Goal: Transaction & Acquisition: Subscribe to service/newsletter

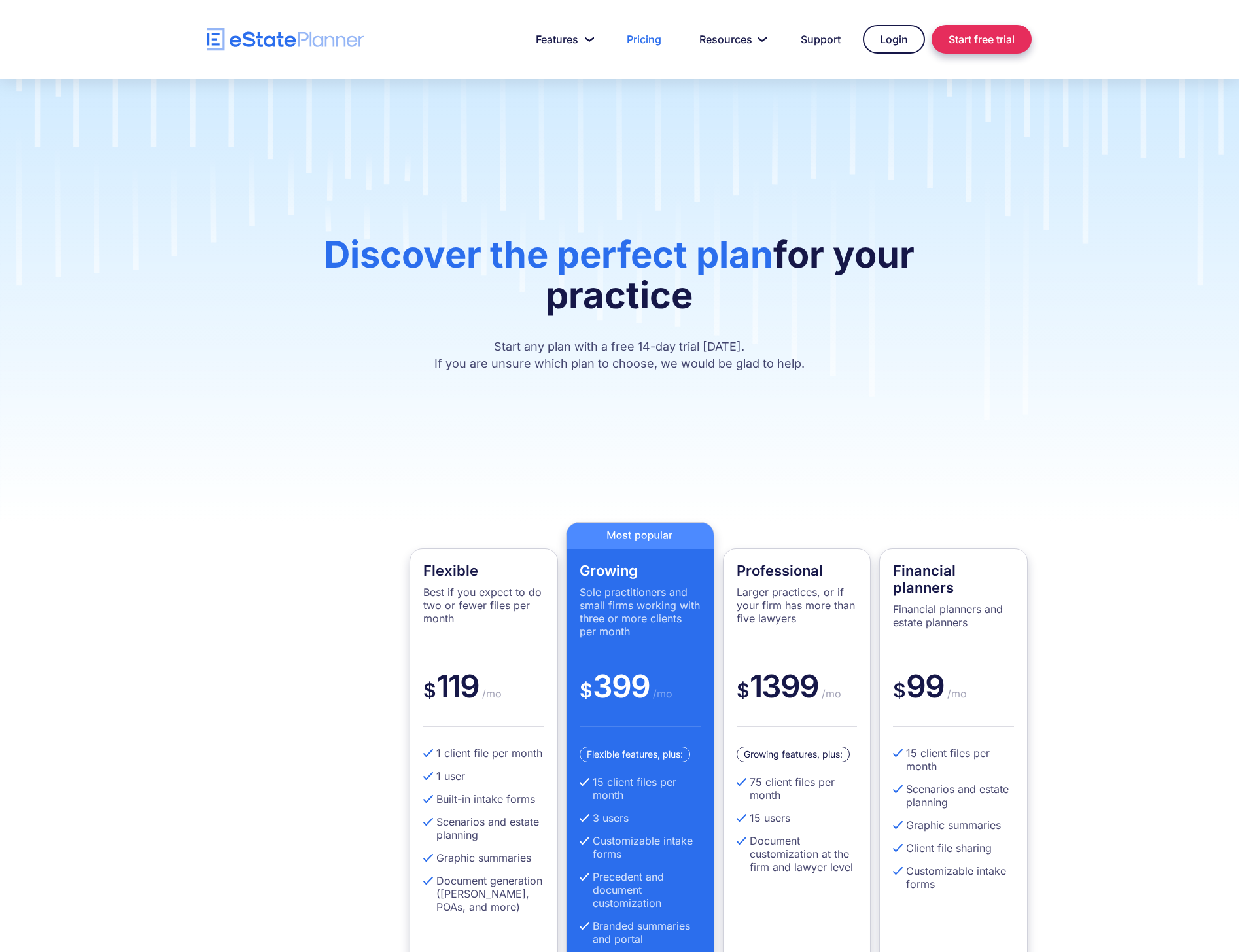
click at [979, 42] on link "Start free trial" at bounding box center [982, 38] width 100 height 29
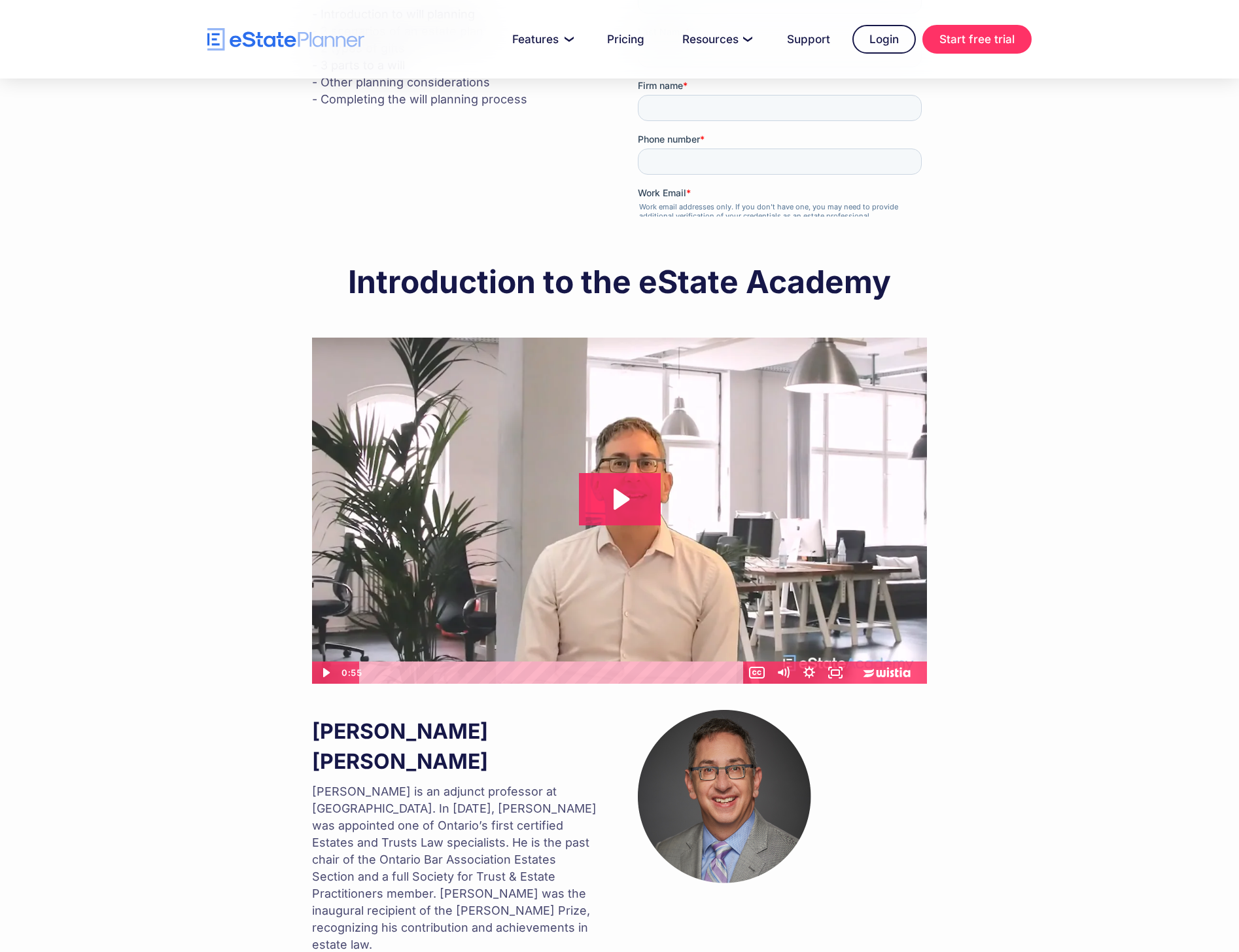
scroll to position [637, 0]
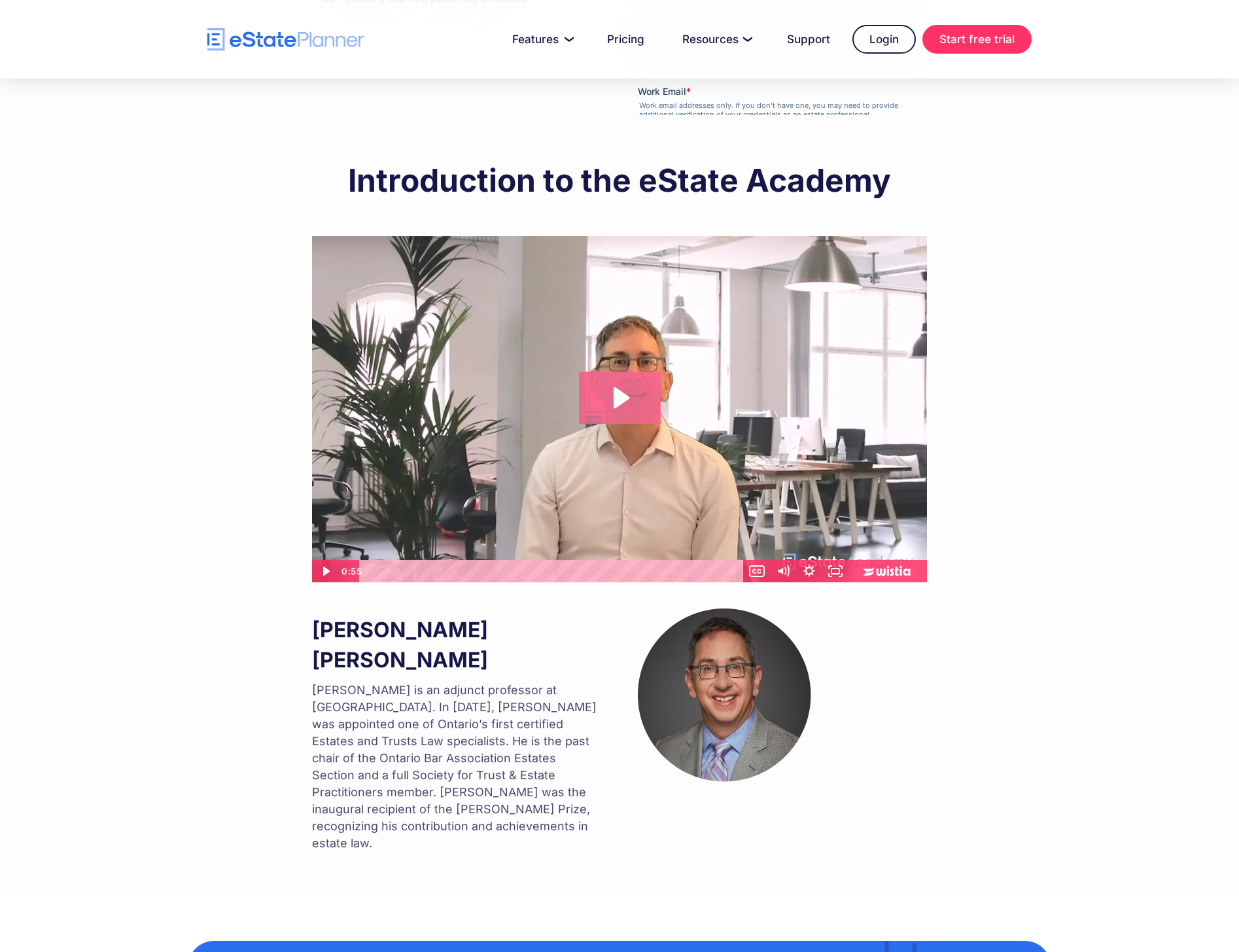
click at [579, 394] on icon "Play Video: Introduction to eState Academy" at bounding box center [620, 398] width 82 height 53
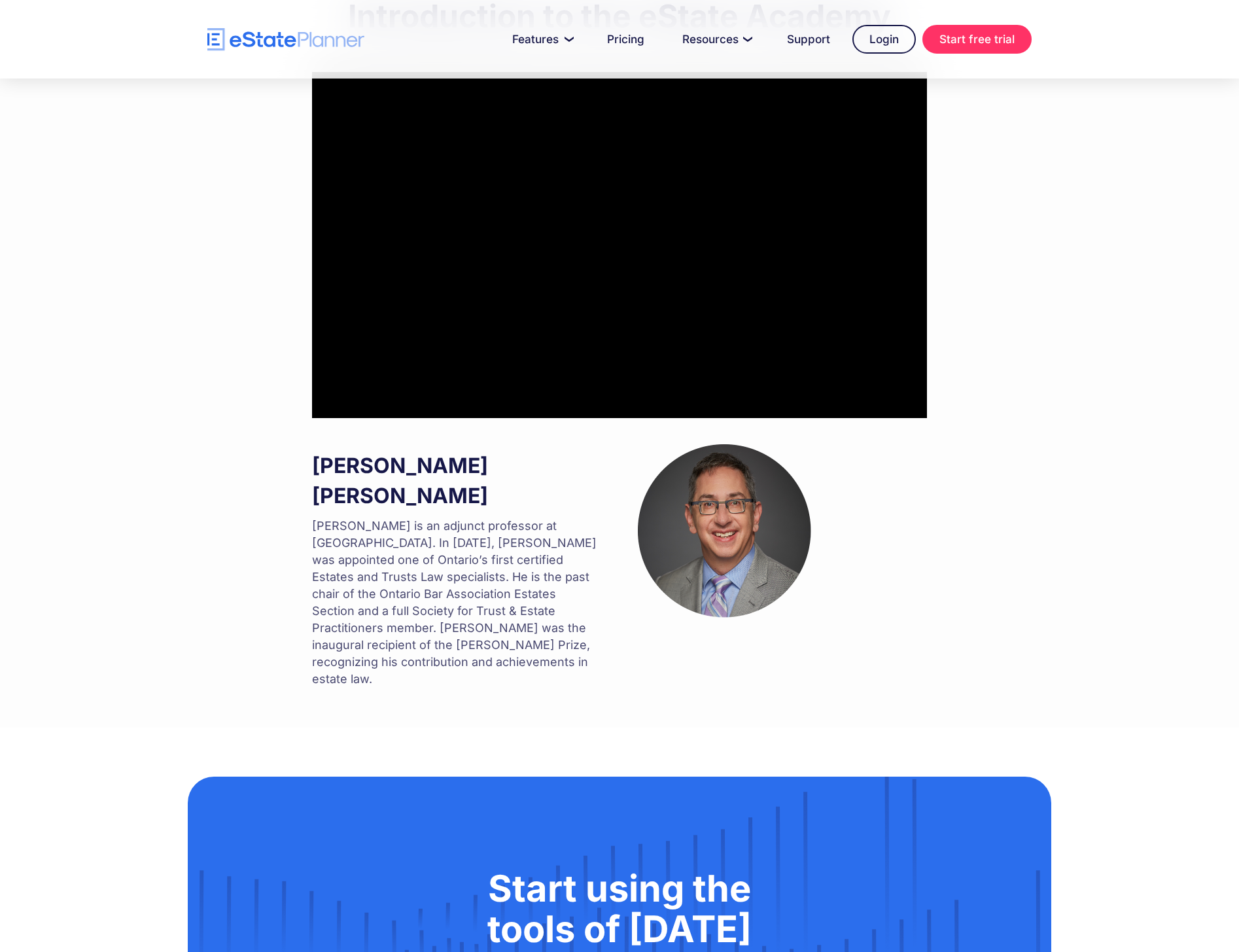
scroll to position [612, 0]
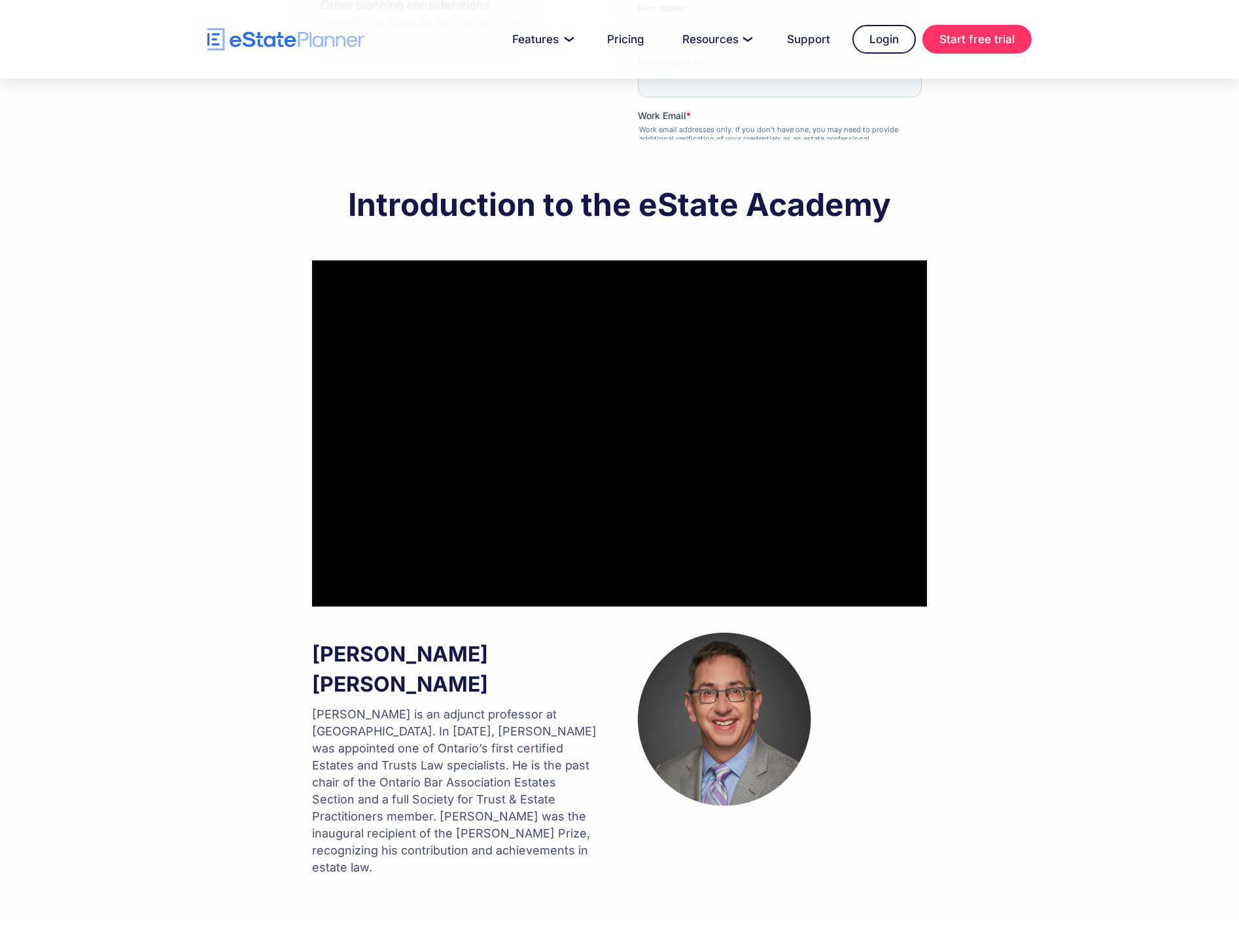
click at [650, 208] on input "******" at bounding box center [666, 222] width 57 height 27
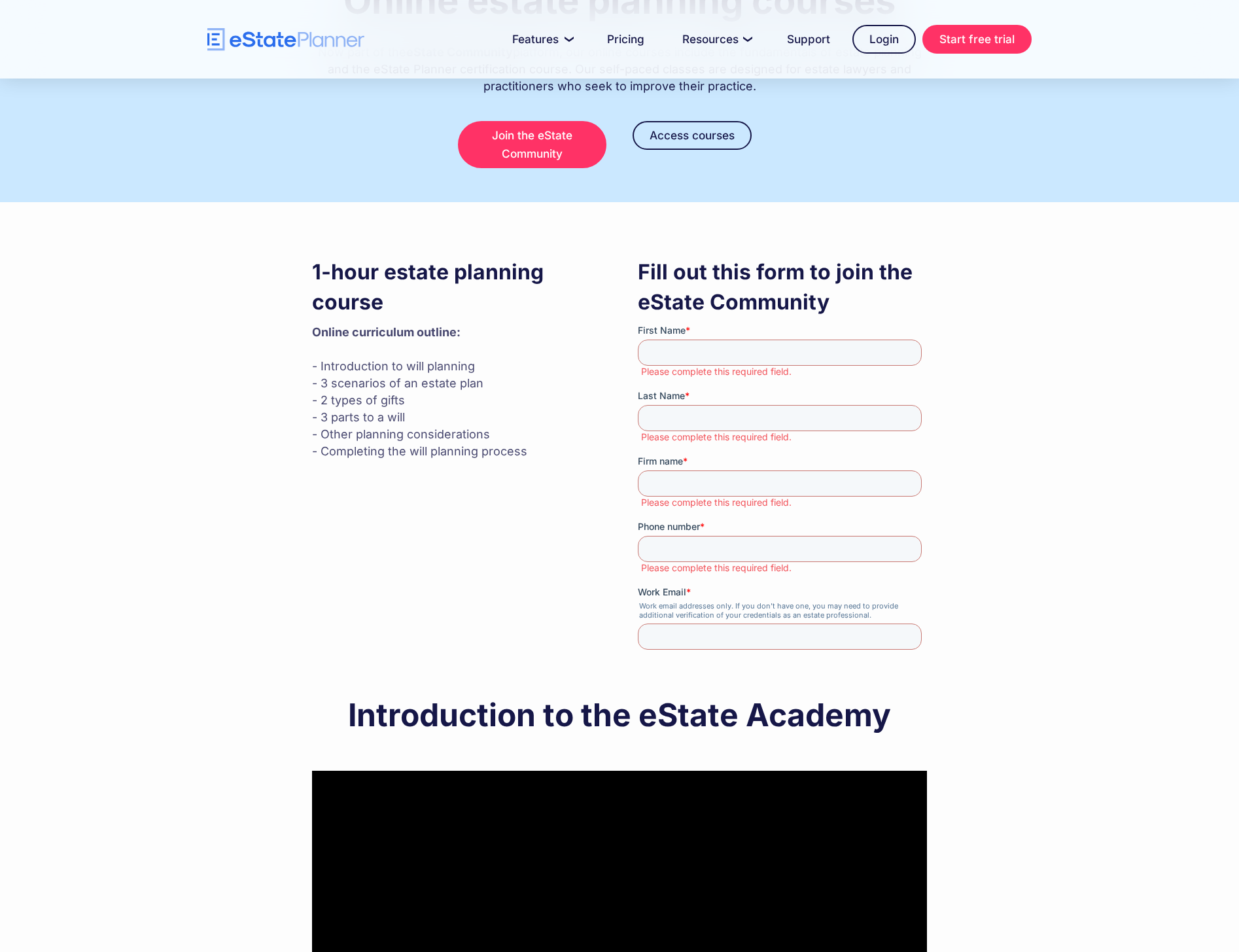
scroll to position [154, 0]
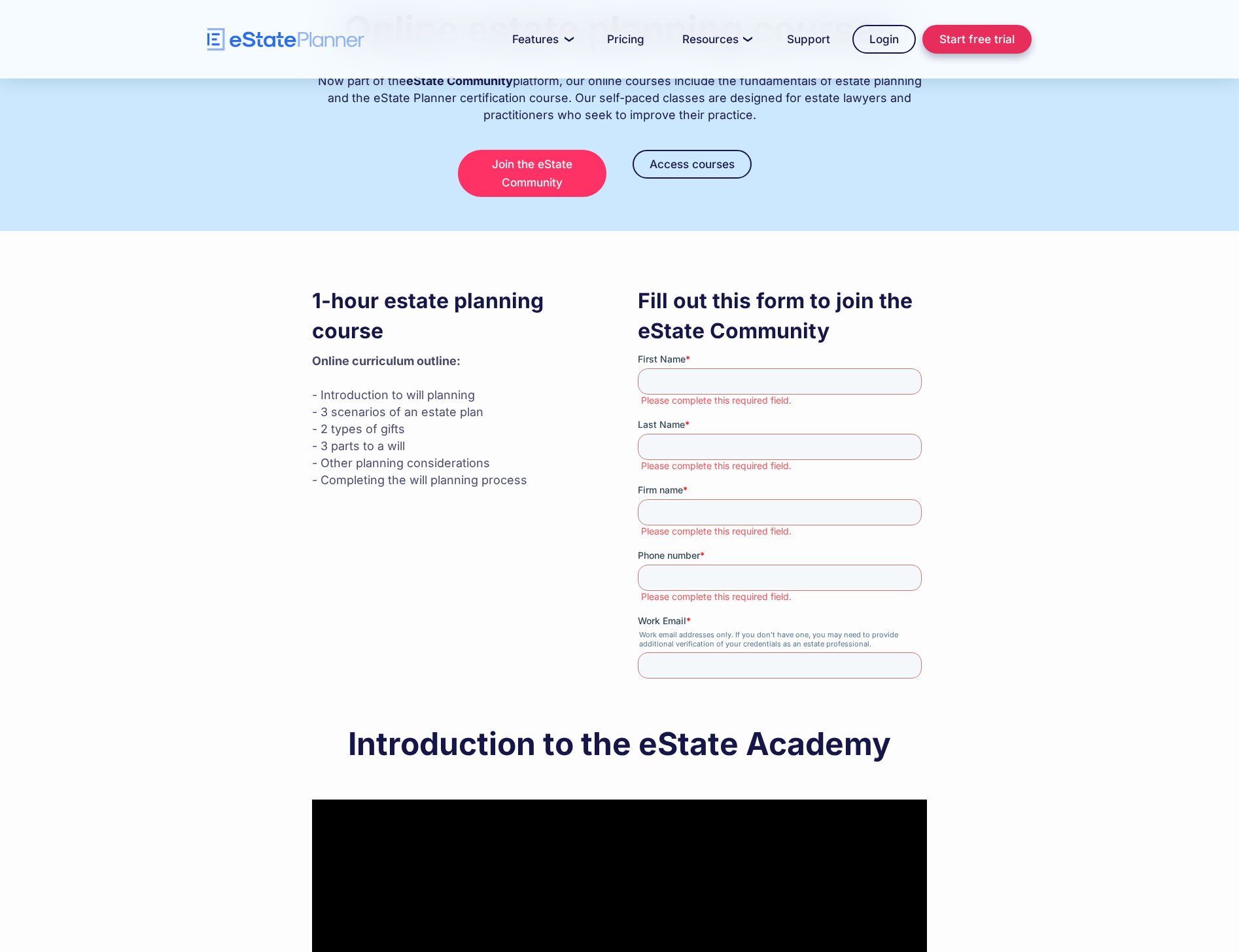
click at [1015, 28] on link "Start free trial" at bounding box center [977, 38] width 109 height 29
